Goal: Task Accomplishment & Management: Manage account settings

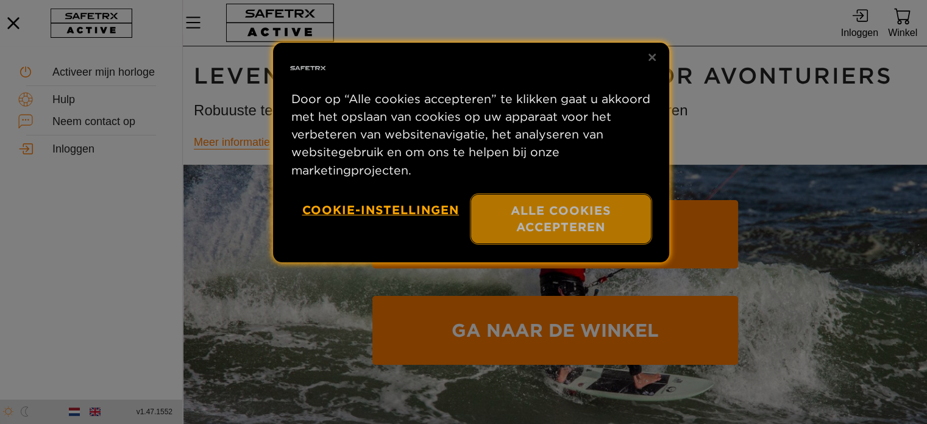
click at [557, 225] on font "Alle cookies accepteren" at bounding box center [561, 218] width 100 height 31
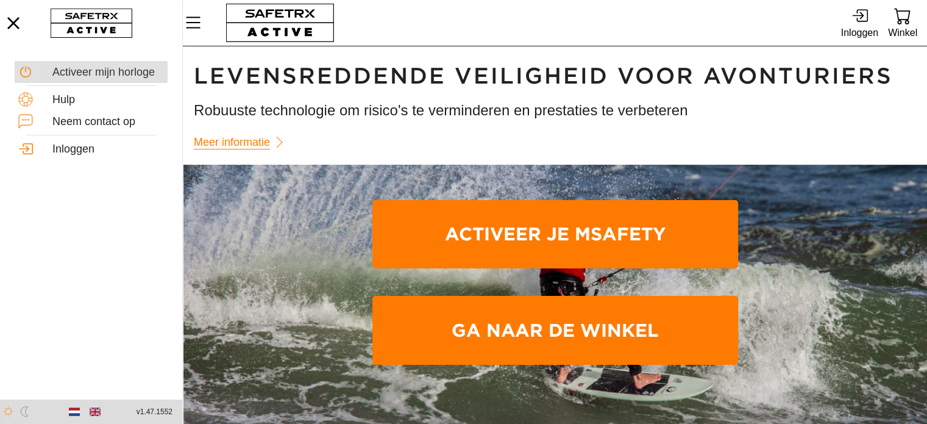
click at [60, 61] on div "Activeer mijn horloge" at bounding box center [91, 72] width 153 height 22
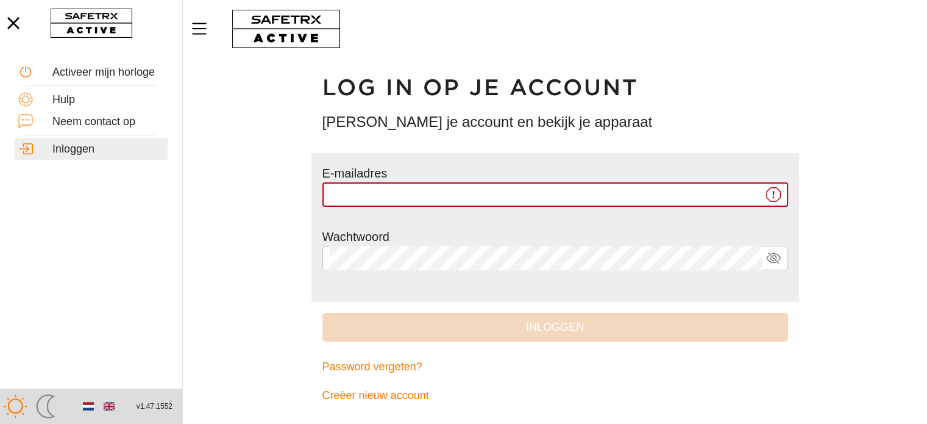
click at [356, 180] on div "E-mailadres *********" at bounding box center [555, 195] width 466 height 63
click at [382, 190] on input "*********" at bounding box center [546, 194] width 433 height 24
type input "*"
click at [592, 189] on input "*********" at bounding box center [546, 194] width 433 height 24
type input "**********"
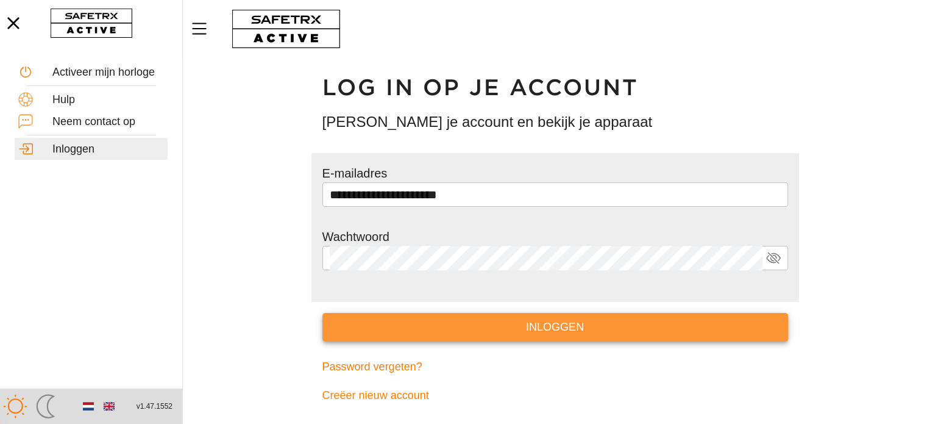
click at [565, 329] on font "Inloggen" at bounding box center [555, 327] width 58 height 12
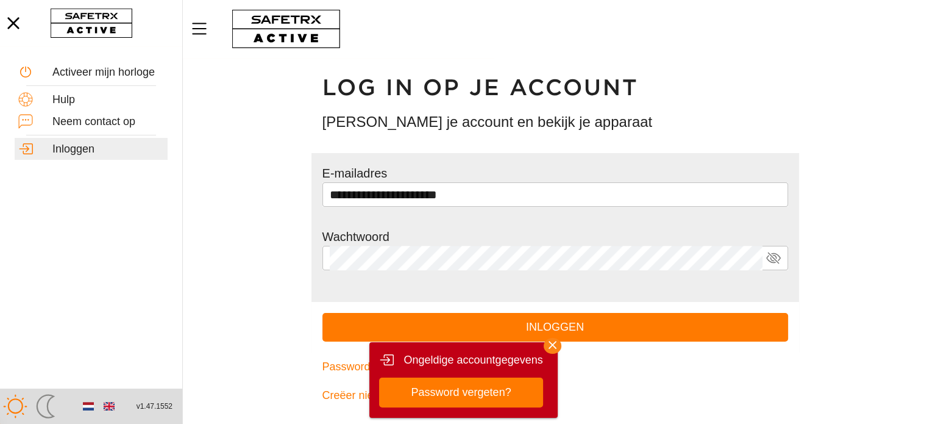
click at [550, 342] on icon "button" at bounding box center [553, 345] width 8 height 8
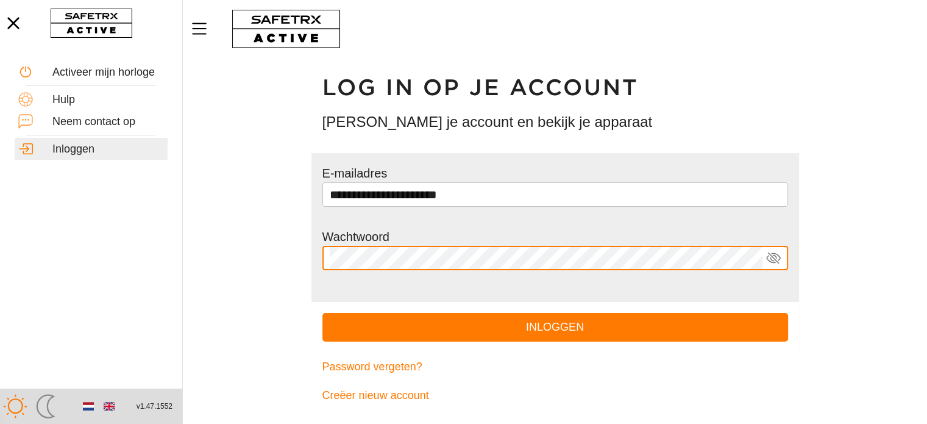
click at [772, 261] on icon at bounding box center [773, 258] width 15 height 15
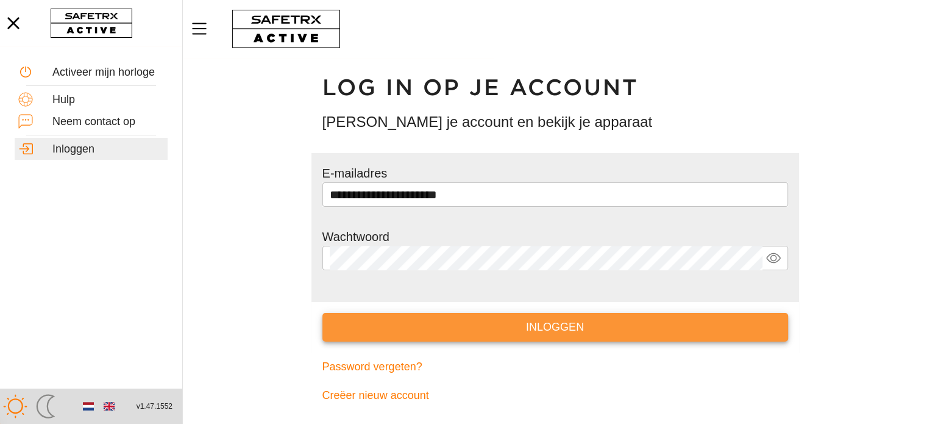
click at [577, 316] on button "Inloggen" at bounding box center [555, 327] width 466 height 29
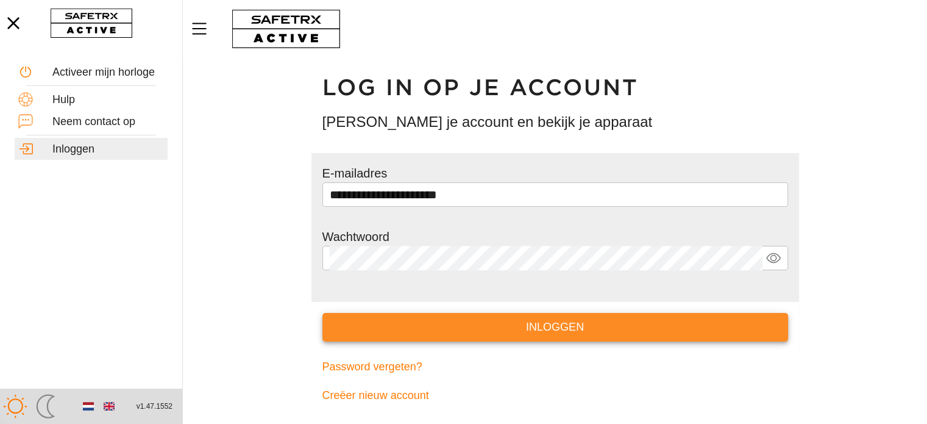
click at [522, 329] on span "Inloggen" at bounding box center [555, 327] width 446 height 19
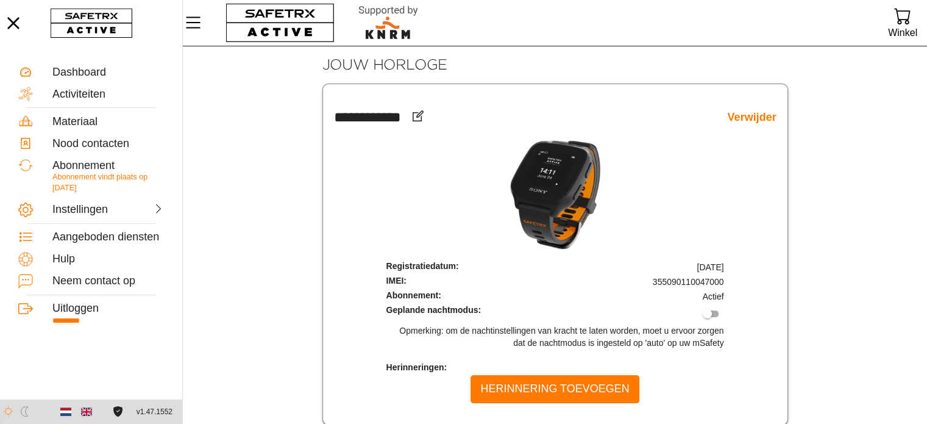
scroll to position [54, 0]
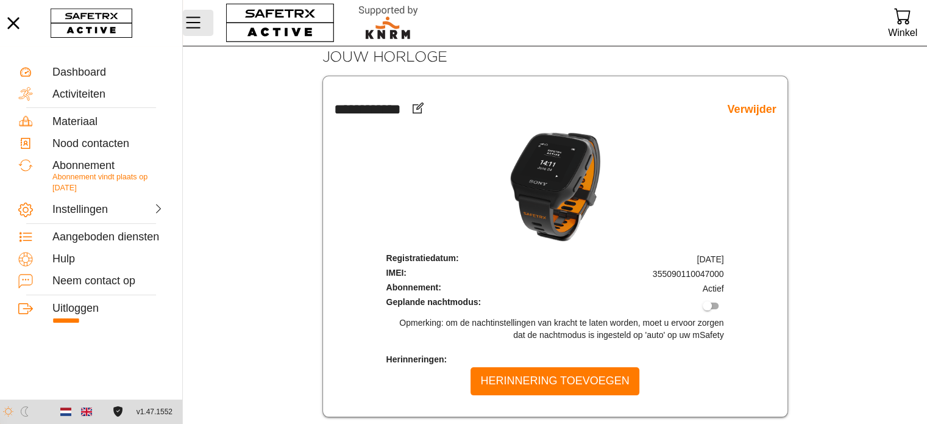
click at [194, 24] on icon "Menu" at bounding box center [193, 22] width 21 height 21
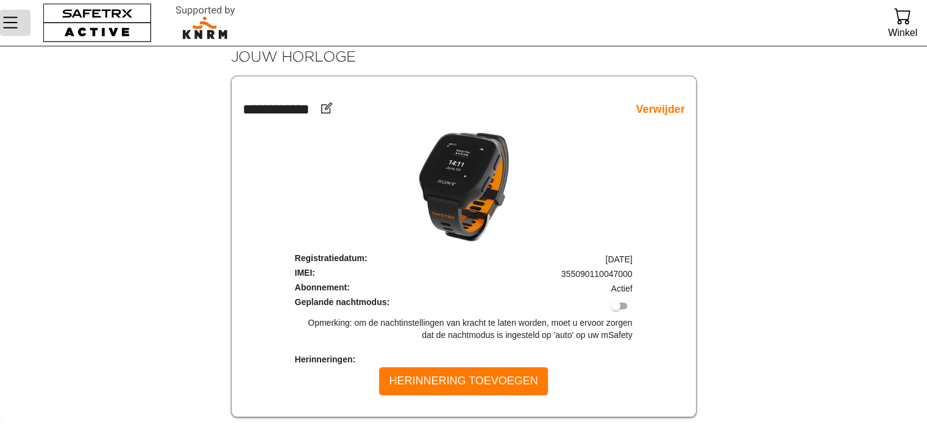
click at [7, 25] on icon "Menu" at bounding box center [10, 22] width 21 height 21
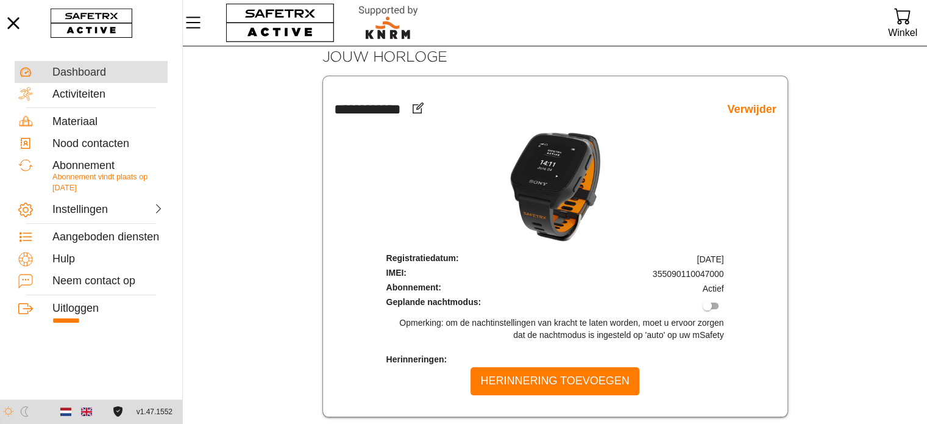
click at [71, 69] on font "Dashboard" at bounding box center [79, 72] width 54 height 12
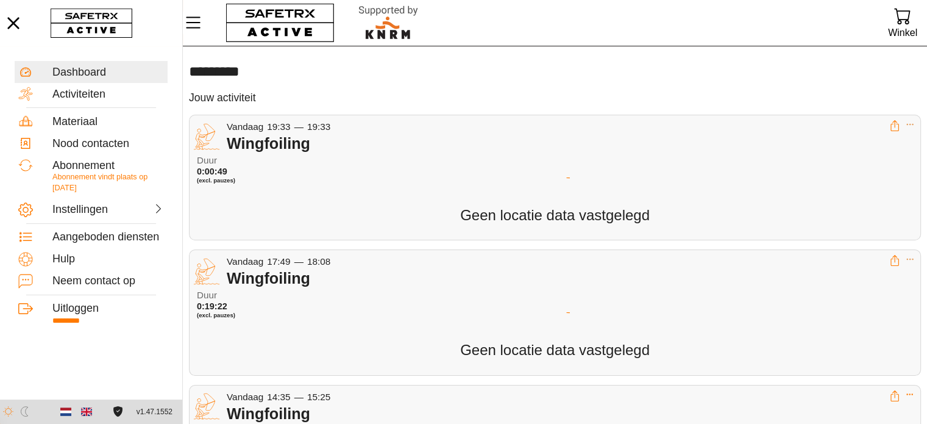
scroll to position [24, 0]
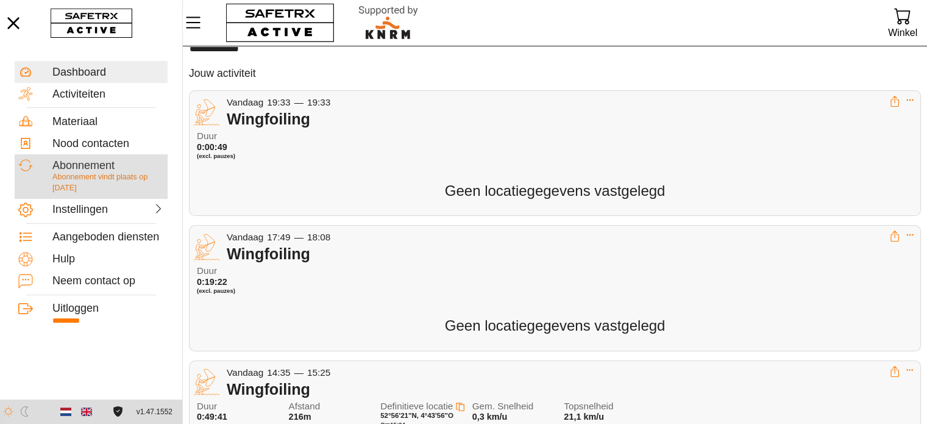
click at [79, 169] on font "Abonnement" at bounding box center [83, 165] width 62 height 12
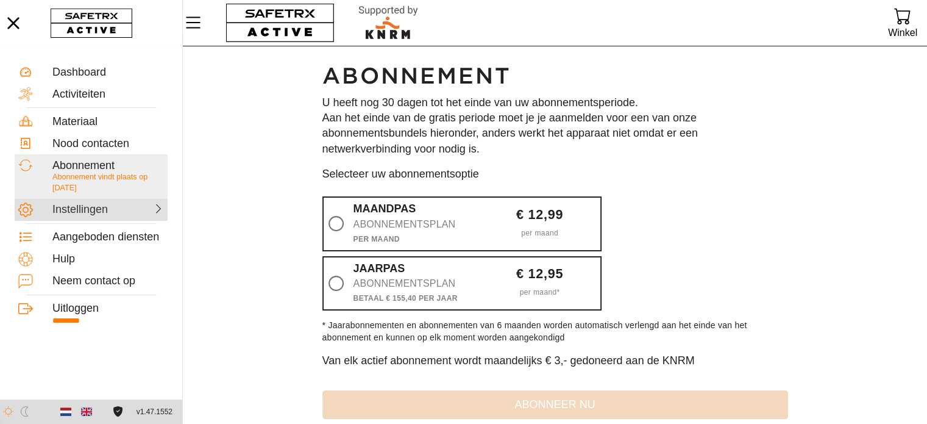
click at [93, 216] on div "Instellingen" at bounding box center [91, 210] width 153 height 22
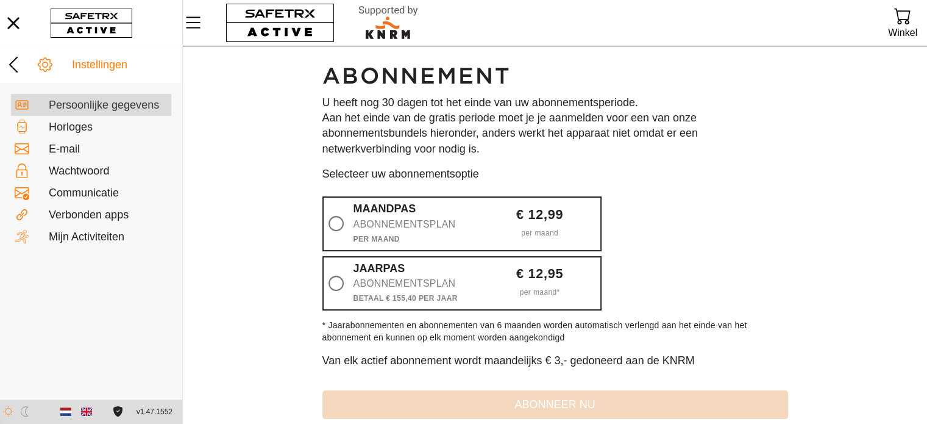
click at [98, 138] on div "Persoonlijke gegevens" at bounding box center [91, 149] width 160 height 22
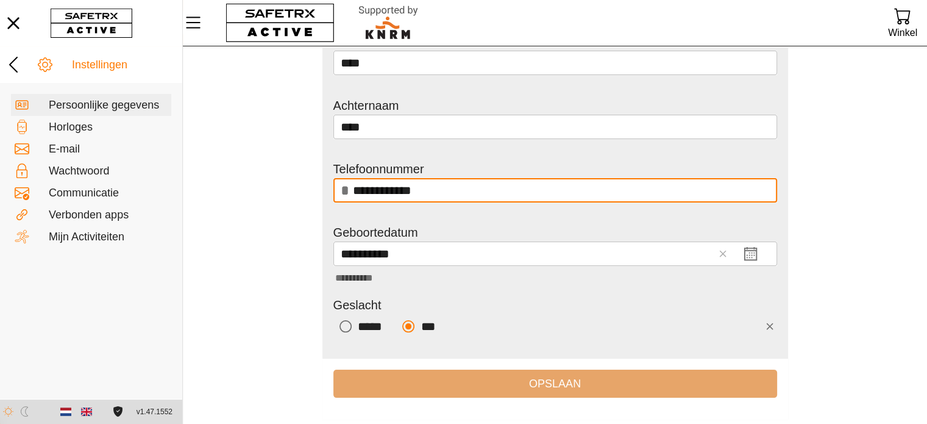
scroll to position [158, 0]
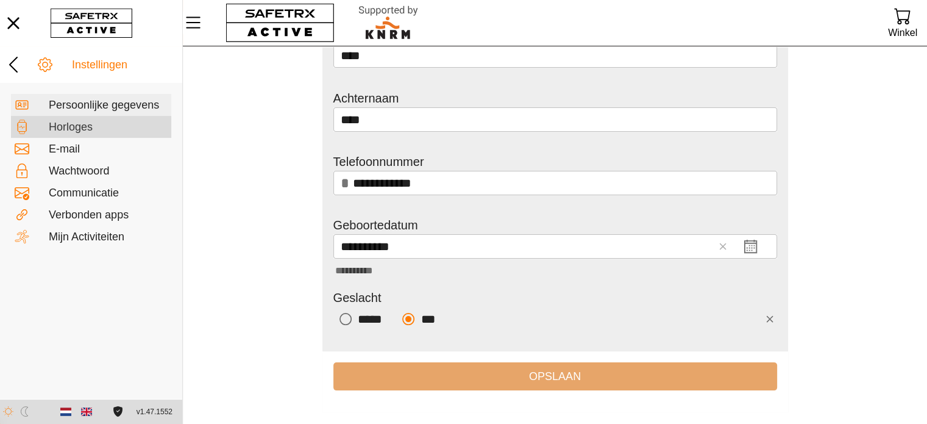
click at [65, 124] on font "Horloges" at bounding box center [71, 127] width 44 height 12
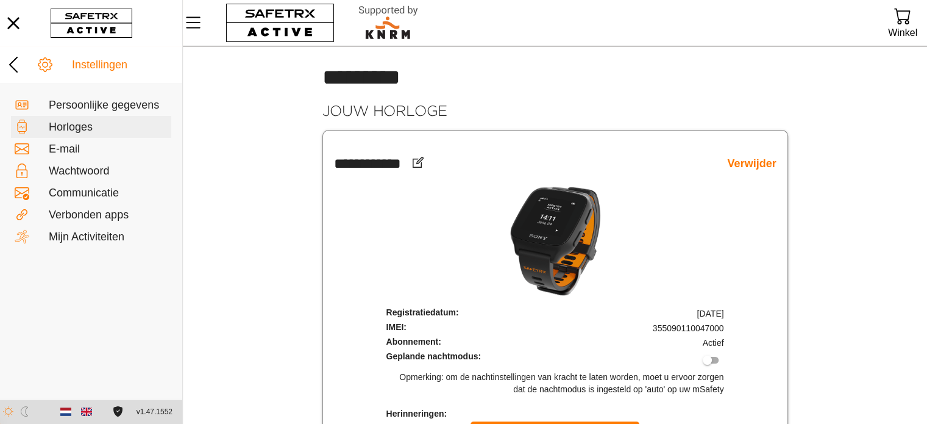
scroll to position [54, 0]
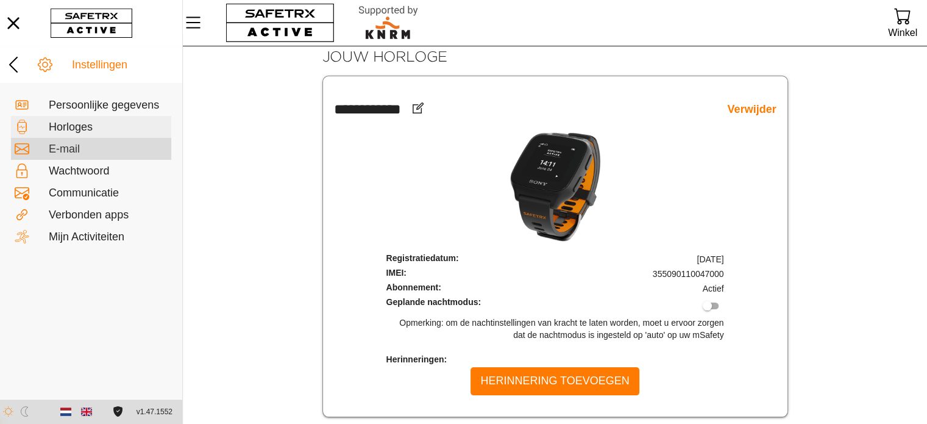
click at [81, 143] on div "E-mail" at bounding box center [108, 149] width 119 height 13
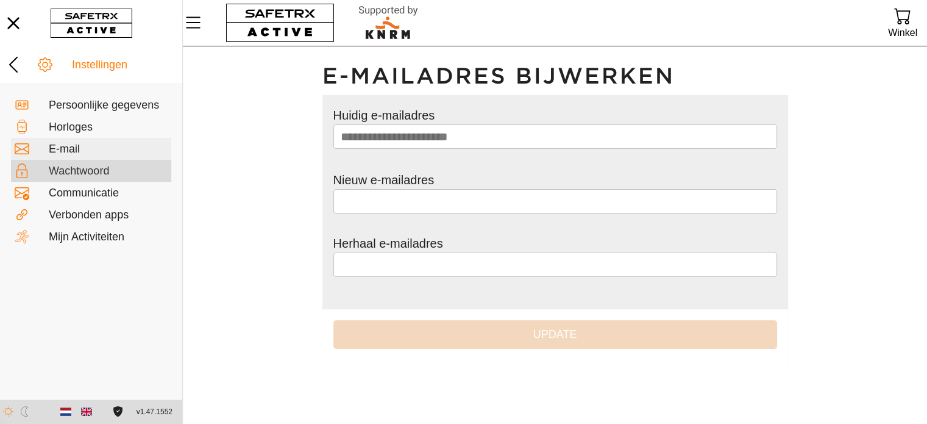
click at [69, 170] on font "Wachtwoord" at bounding box center [79, 171] width 60 height 12
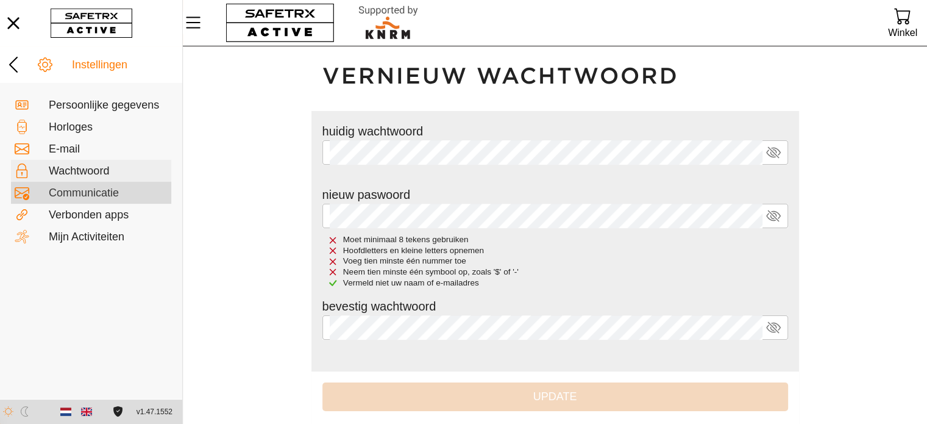
click at [68, 193] on font "Communicatie" at bounding box center [84, 193] width 70 height 12
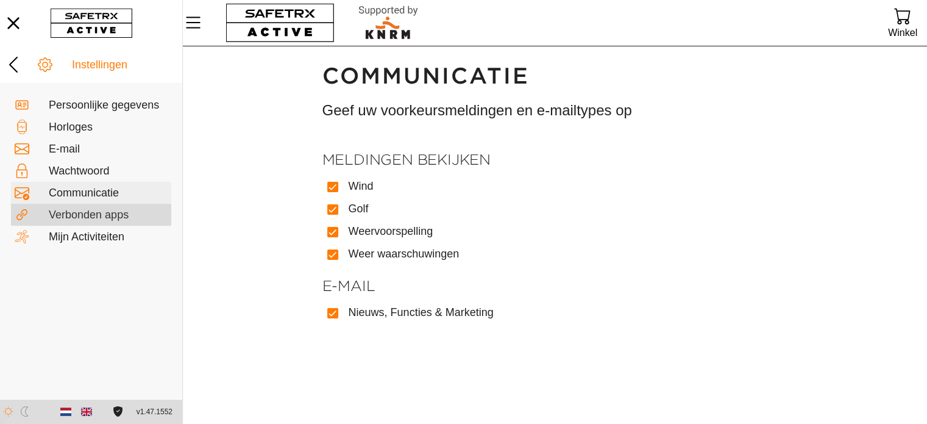
click at [70, 213] on font "Verbonden apps" at bounding box center [89, 214] width 80 height 12
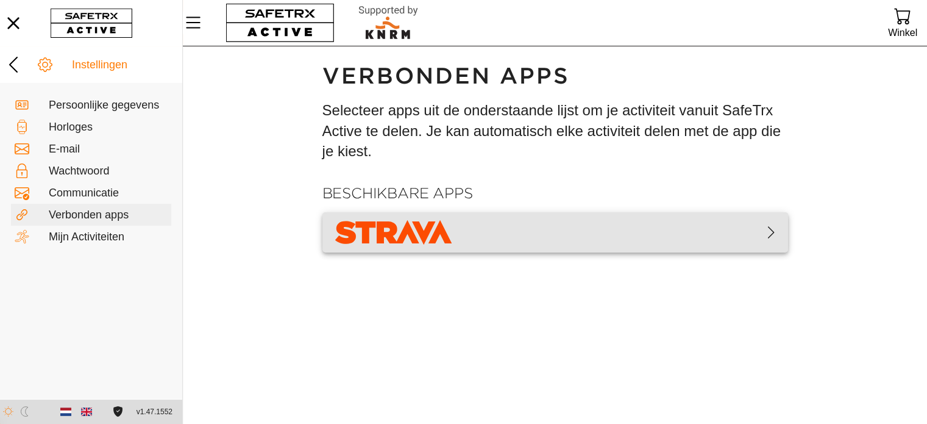
click at [390, 225] on img "button" at bounding box center [393, 232] width 123 height 30
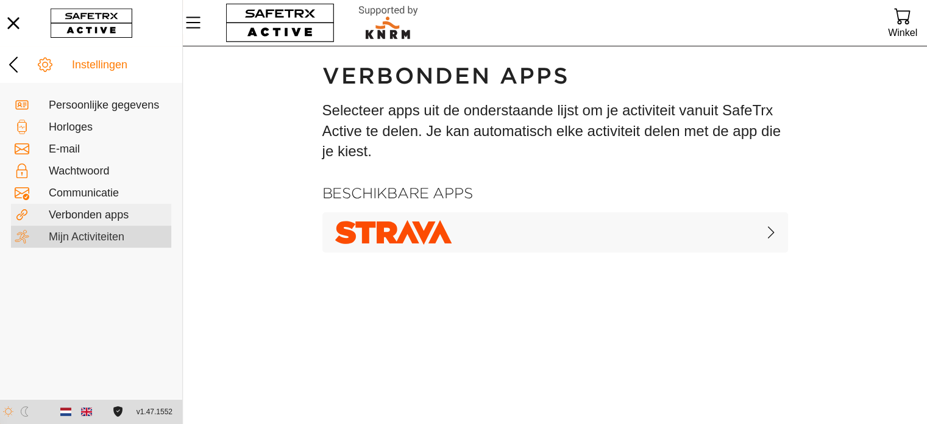
click at [58, 231] on font "Mijn Activiteiten" at bounding box center [87, 236] width 76 height 12
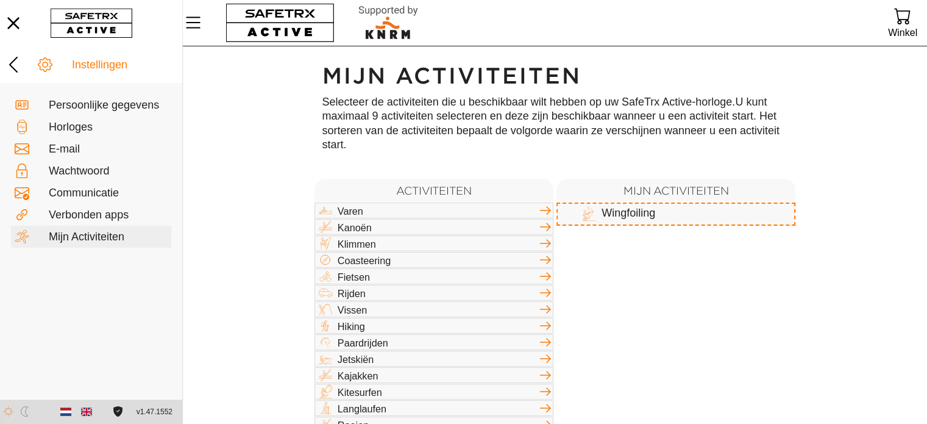
click at [633, 214] on div "Wingfoiling" at bounding box center [676, 210] width 239 height 16
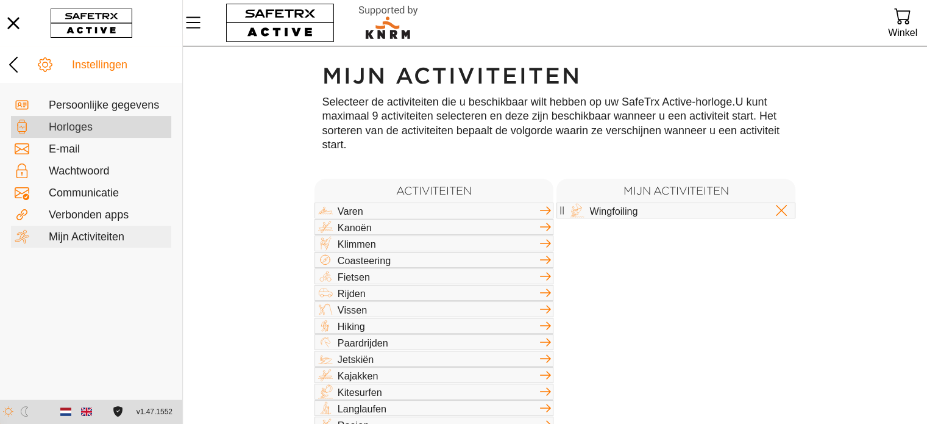
click at [69, 123] on font "Horloges" at bounding box center [71, 127] width 44 height 12
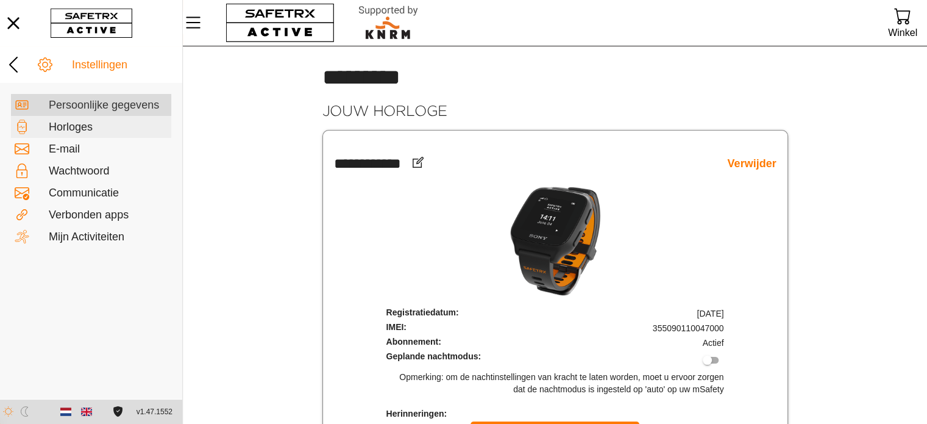
click at [75, 102] on font "Persoonlijke gegevens" at bounding box center [104, 105] width 110 height 12
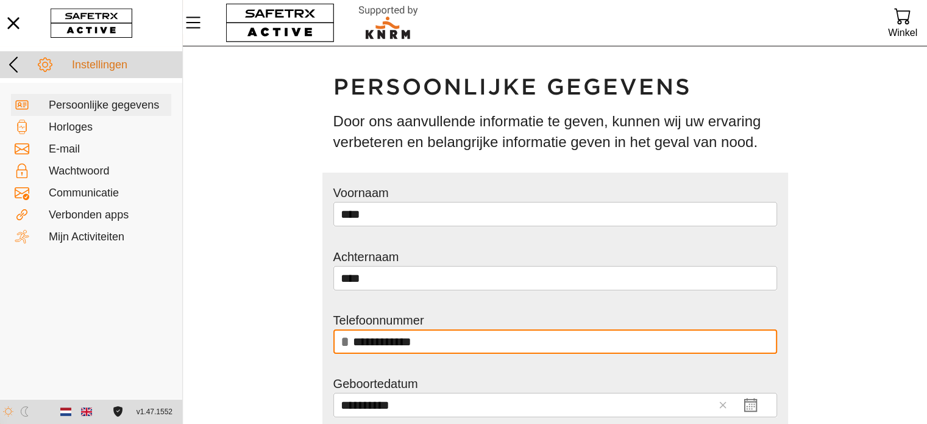
click at [20, 69] on icon at bounding box center [14, 65] width 20 height 20
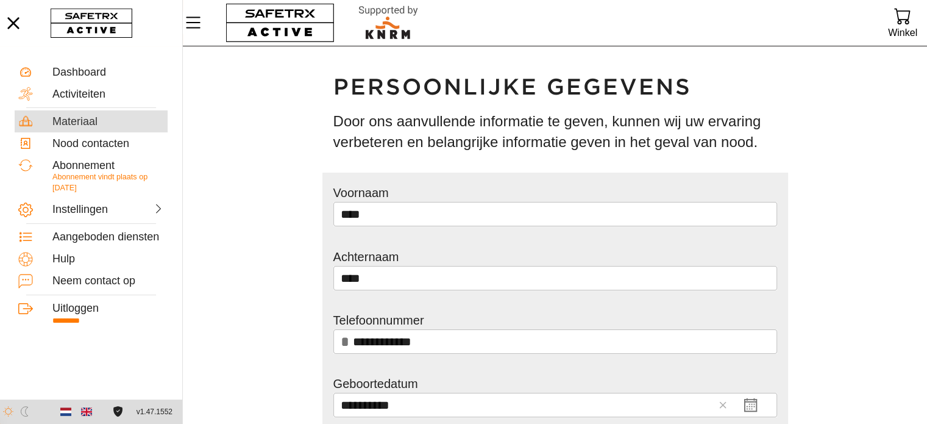
click at [78, 127] on font "Materiaal" at bounding box center [74, 121] width 45 height 12
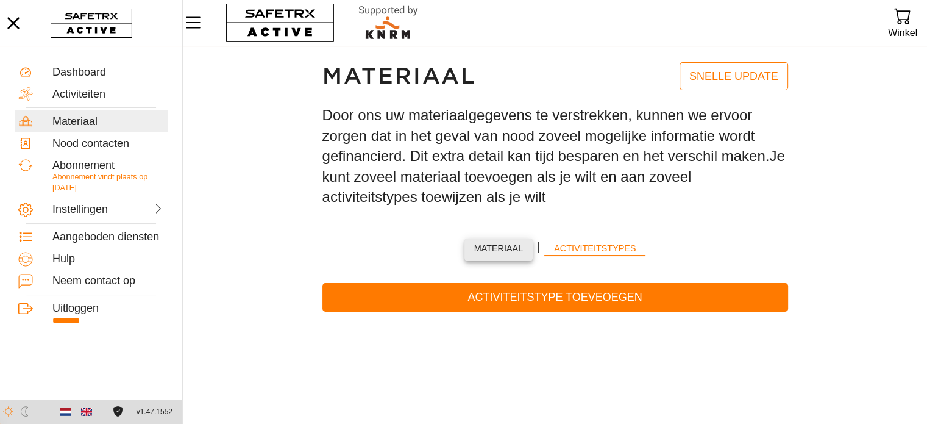
click at [507, 252] on font "Materiaal" at bounding box center [498, 248] width 49 height 10
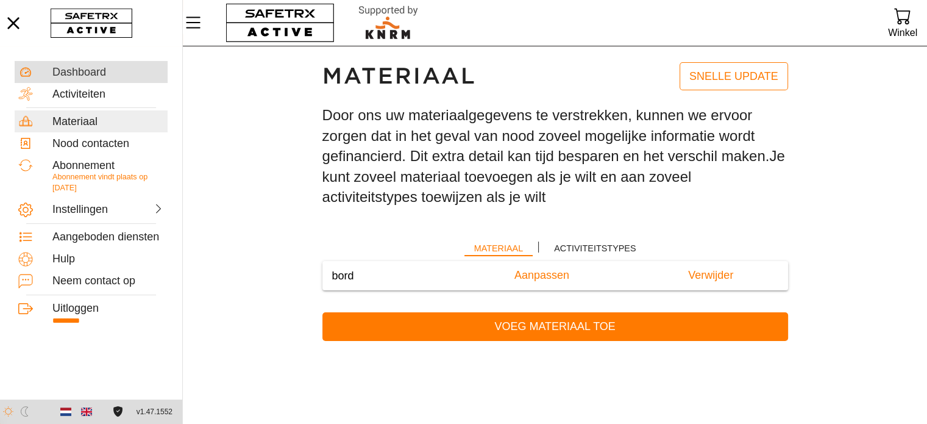
click at [86, 76] on font "Dashboard" at bounding box center [79, 72] width 54 height 12
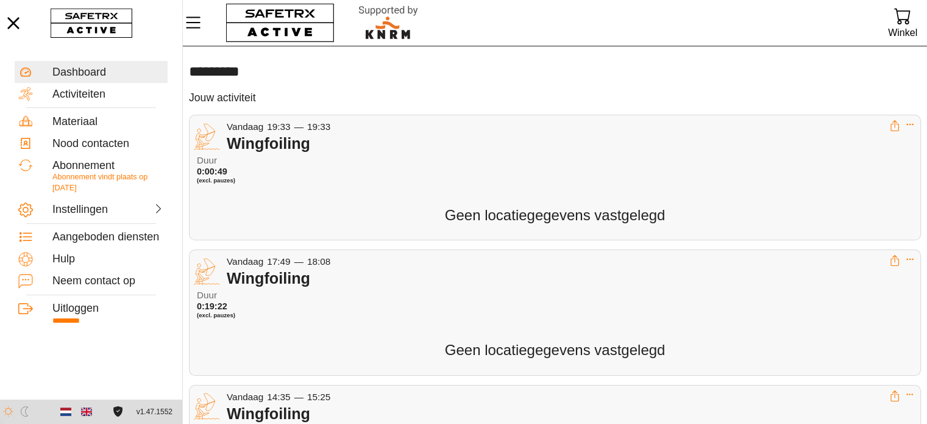
click at [502, 221] on font "Geen locatiegegevens vastgelegd" at bounding box center [555, 215] width 221 height 16
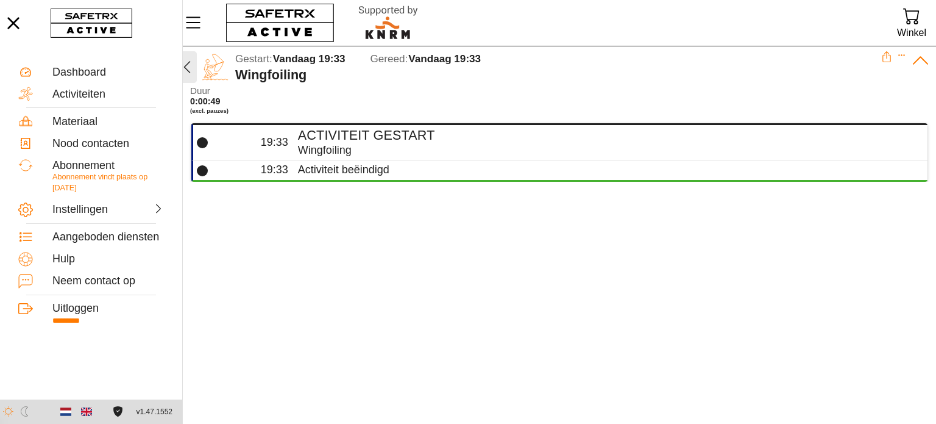
click at [194, 65] on button "button" at bounding box center [187, 67] width 20 height 32
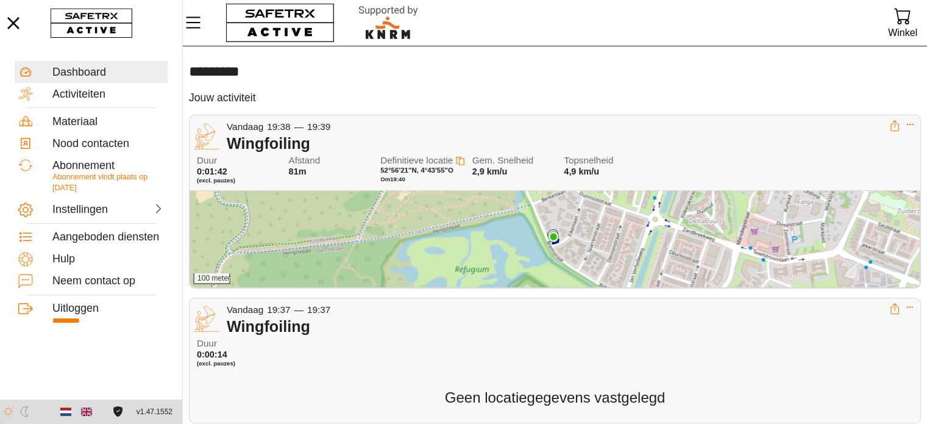
click at [592, 254] on div "100 meter" at bounding box center [555, 239] width 730 height 96
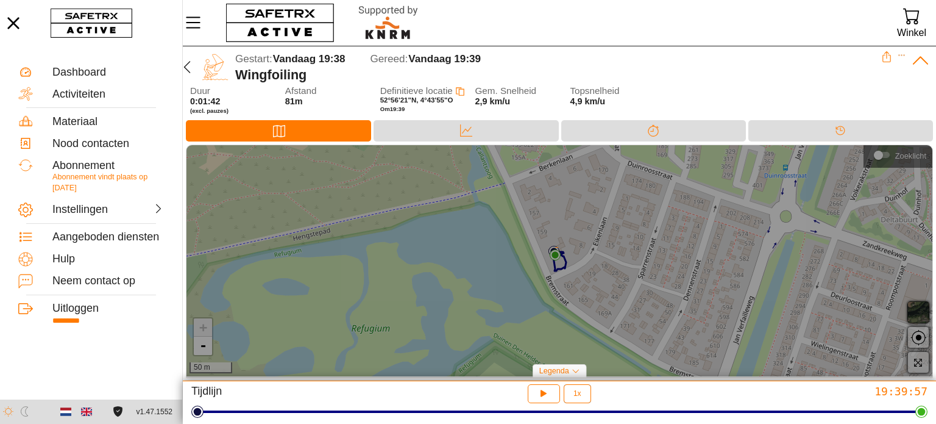
click at [592, 254] on div at bounding box center [560, 260] width 746 height 231
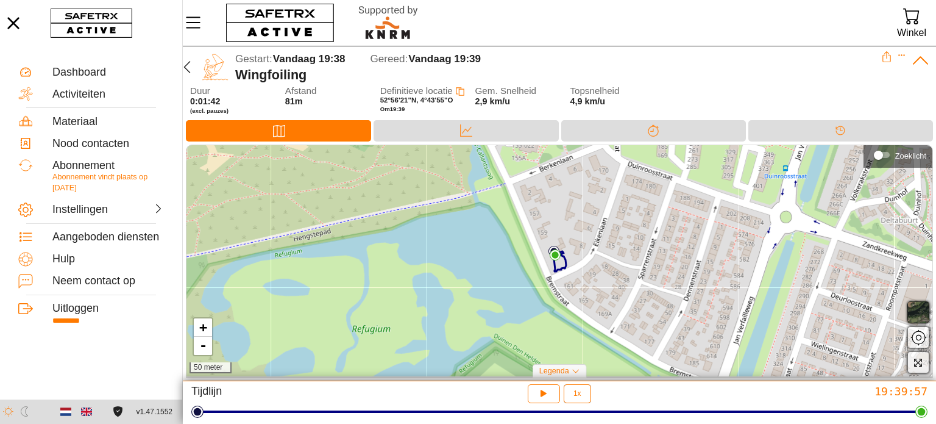
click at [554, 275] on div "+ - 50 meter" at bounding box center [560, 260] width 746 height 231
click at [202, 327] on font "+" at bounding box center [203, 326] width 8 height 15
click at [202, 347] on font "-" at bounding box center [203, 345] width 8 height 15
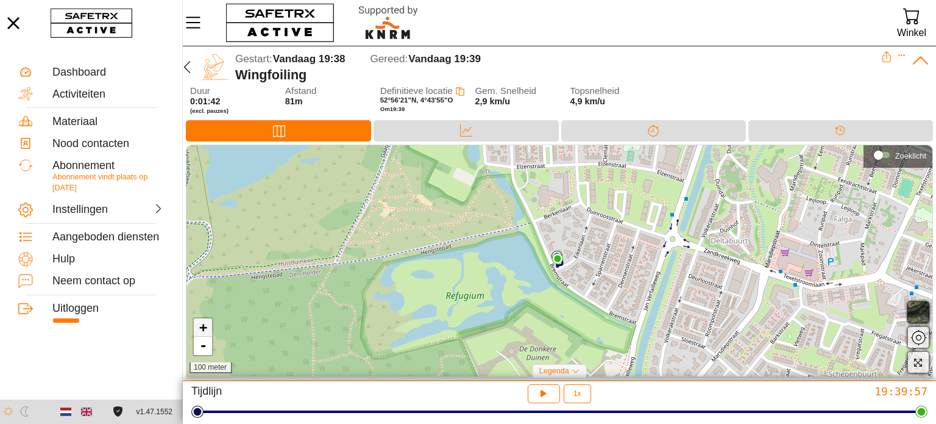
click at [208, 329] on link "+" at bounding box center [203, 327] width 18 height 18
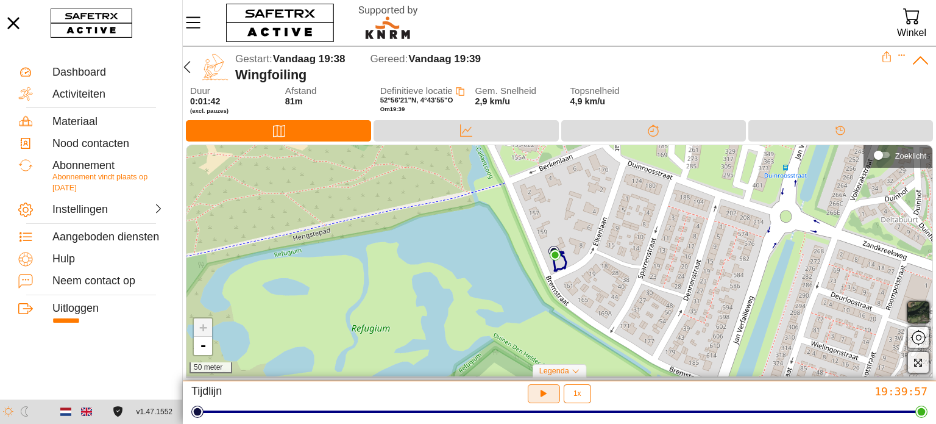
click at [549, 393] on icon "button" at bounding box center [544, 393] width 13 height 13
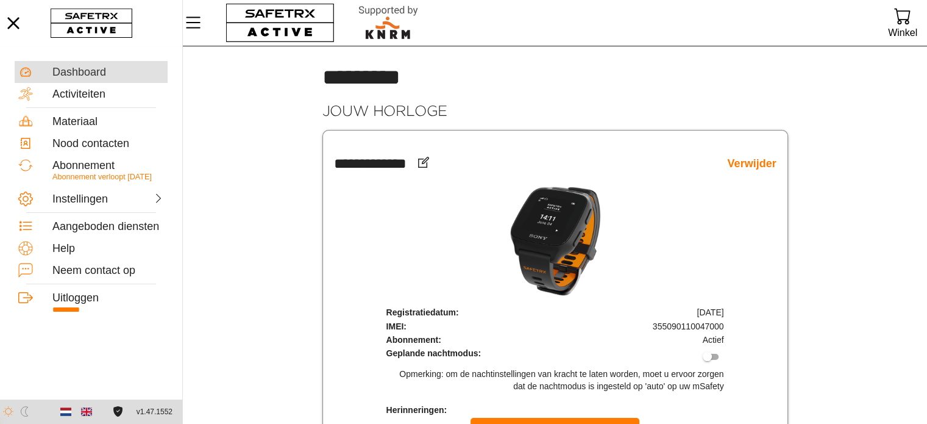
click at [103, 73] on div "Dashboard" at bounding box center [108, 72] width 112 height 13
